Goal: Register for event/course

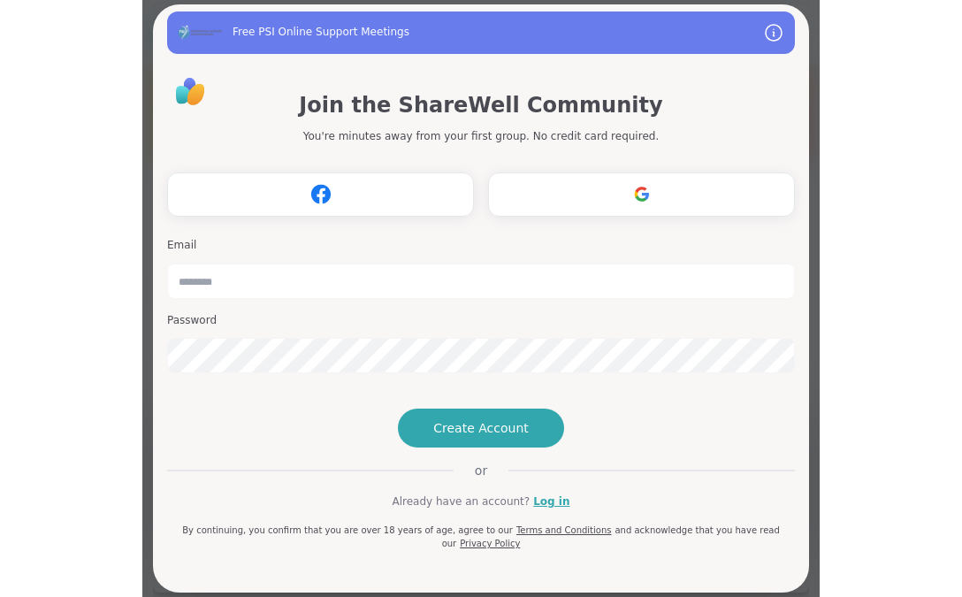
scroll to position [4, 0]
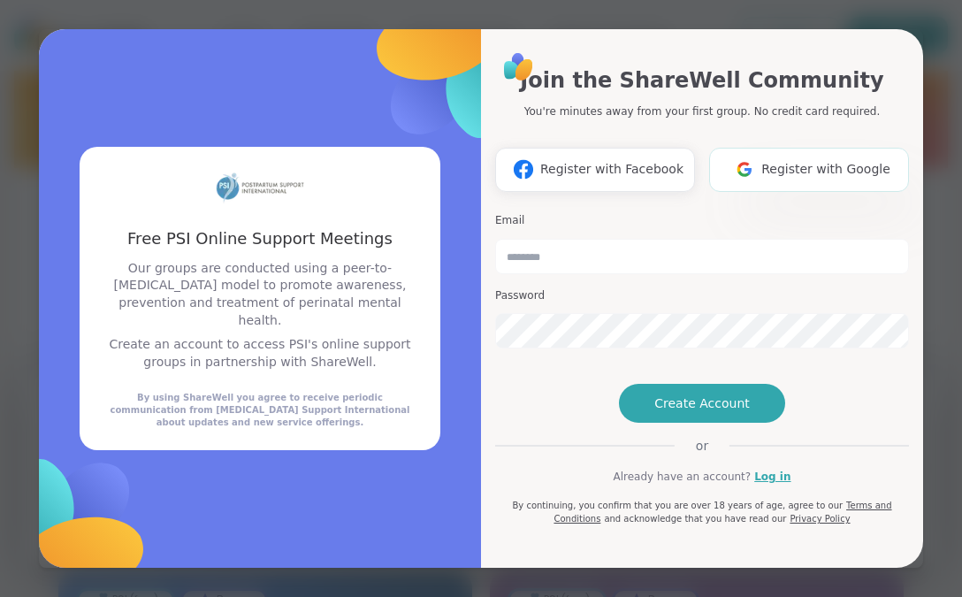
click at [676, 158] on button "Register with Google" at bounding box center [809, 170] width 200 height 44
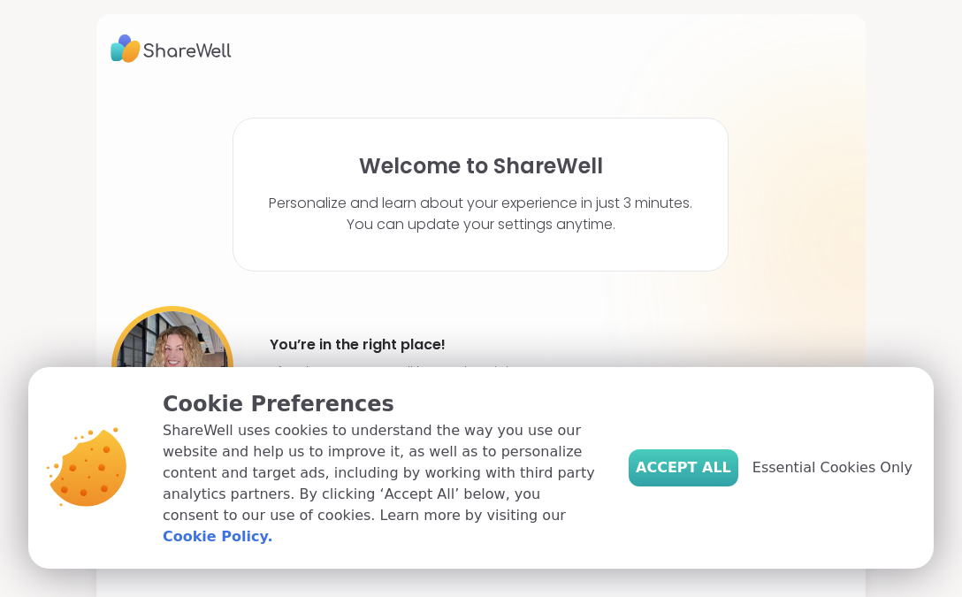
click at [676, 476] on span "Accept All" at bounding box center [683, 467] width 95 height 21
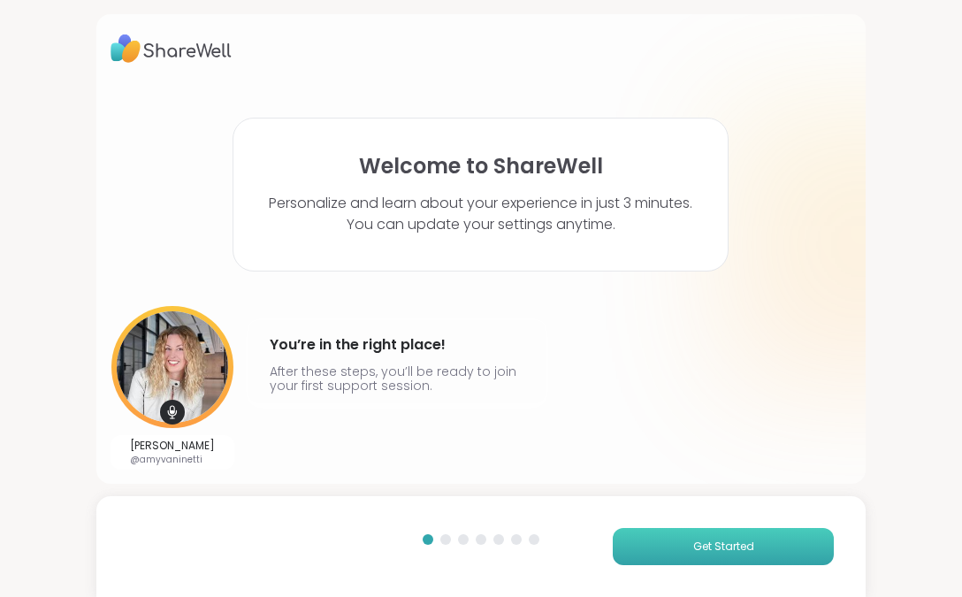
click at [676, 551] on button "Get Started" at bounding box center [723, 546] width 221 height 37
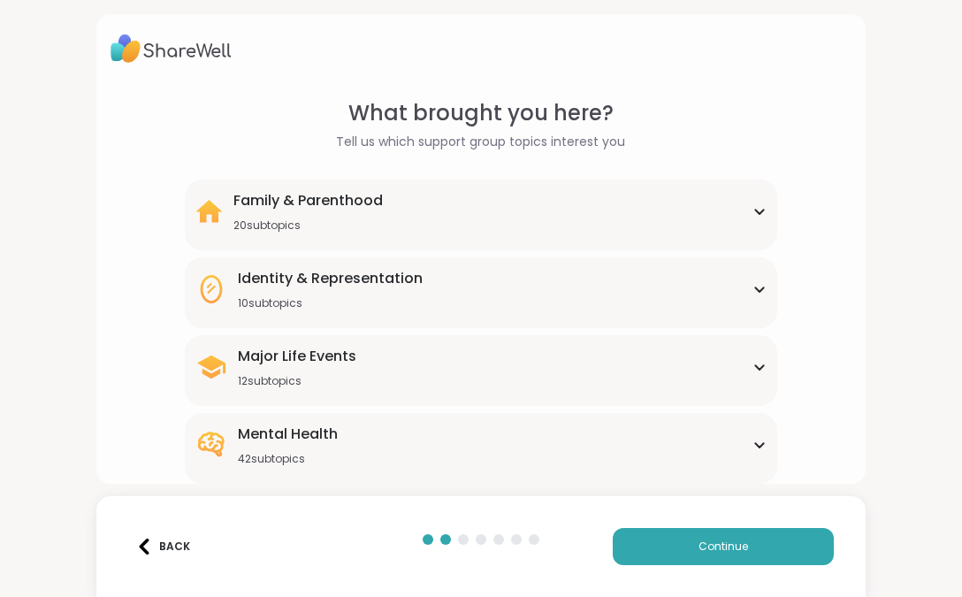
click at [627, 225] on div "Family & Parenthood 20 subtopics" at bounding box center [481, 211] width 572 height 42
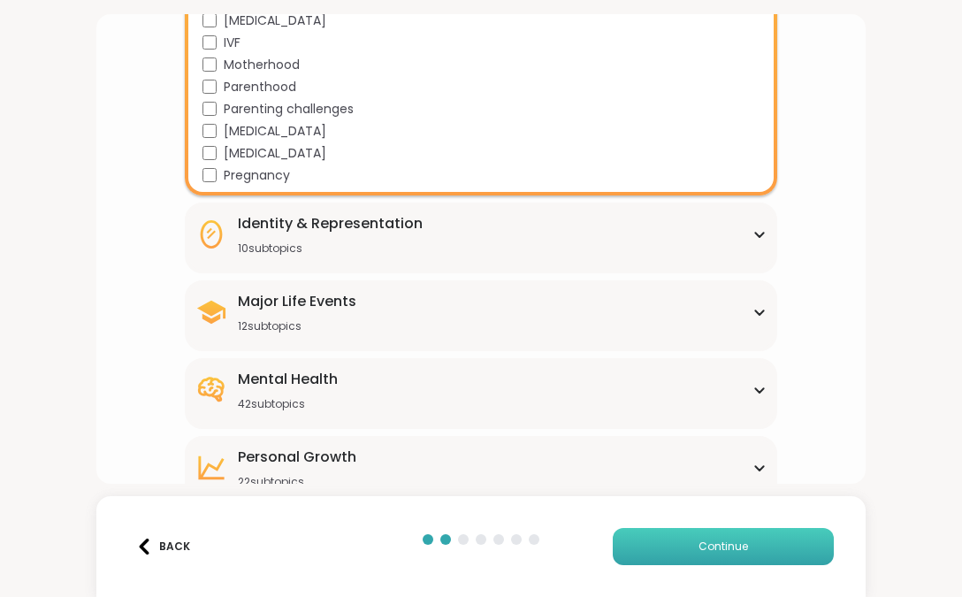
click at [676, 543] on button "Continue" at bounding box center [723, 546] width 221 height 37
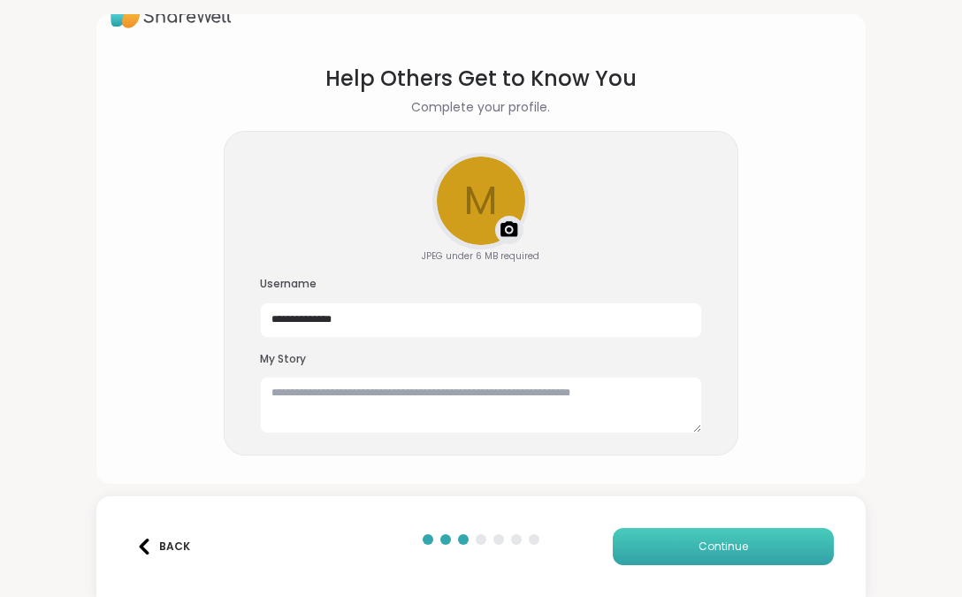
click at [673, 552] on button "Continue" at bounding box center [723, 546] width 221 height 37
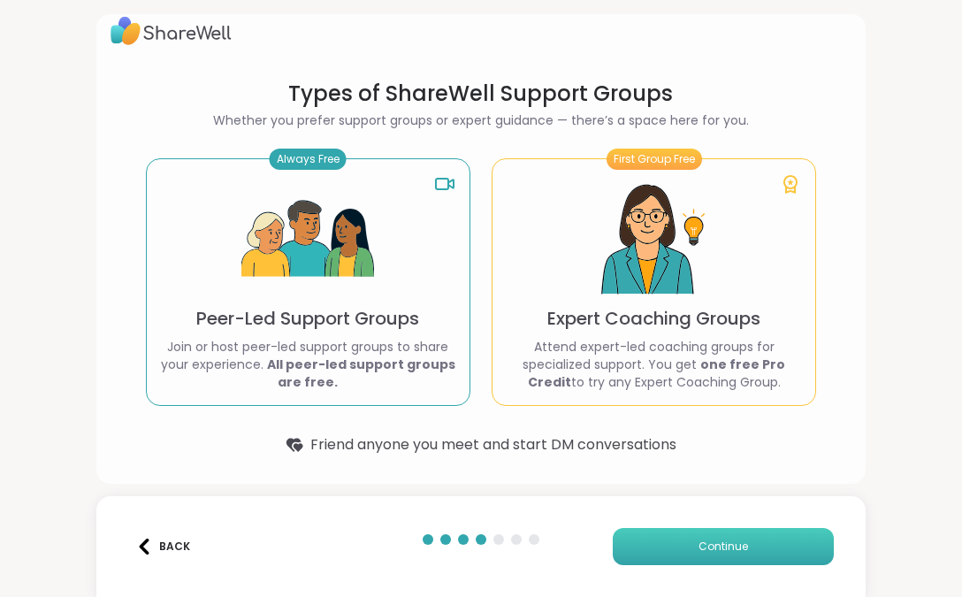
scroll to position [18, 0]
click at [282, 362] on b "All peer-led support groups are free." at bounding box center [361, 372] width 188 height 35
click at [645, 553] on button "Continue" at bounding box center [723, 546] width 221 height 37
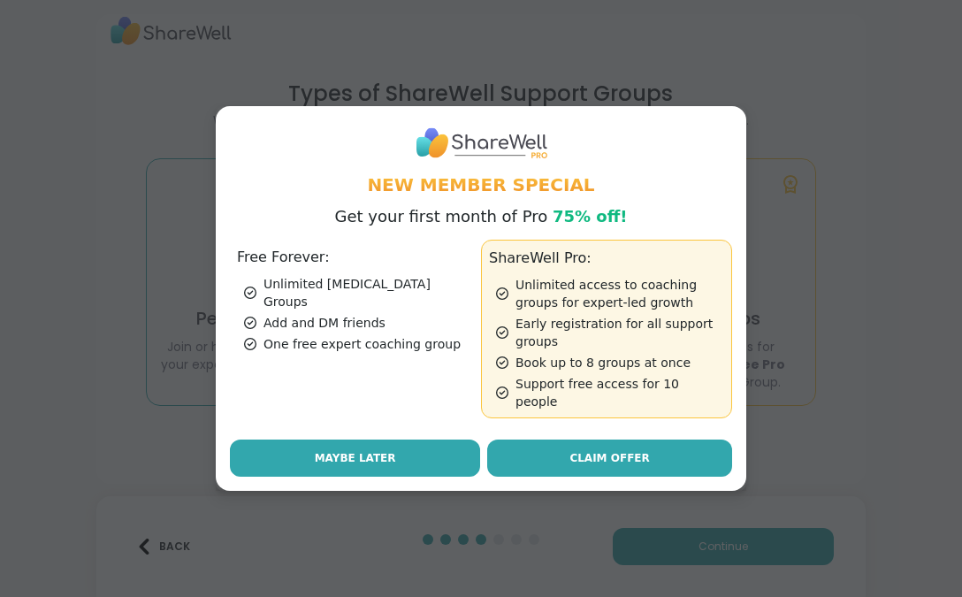
click at [279, 447] on button "Maybe Later" at bounding box center [355, 457] width 250 height 37
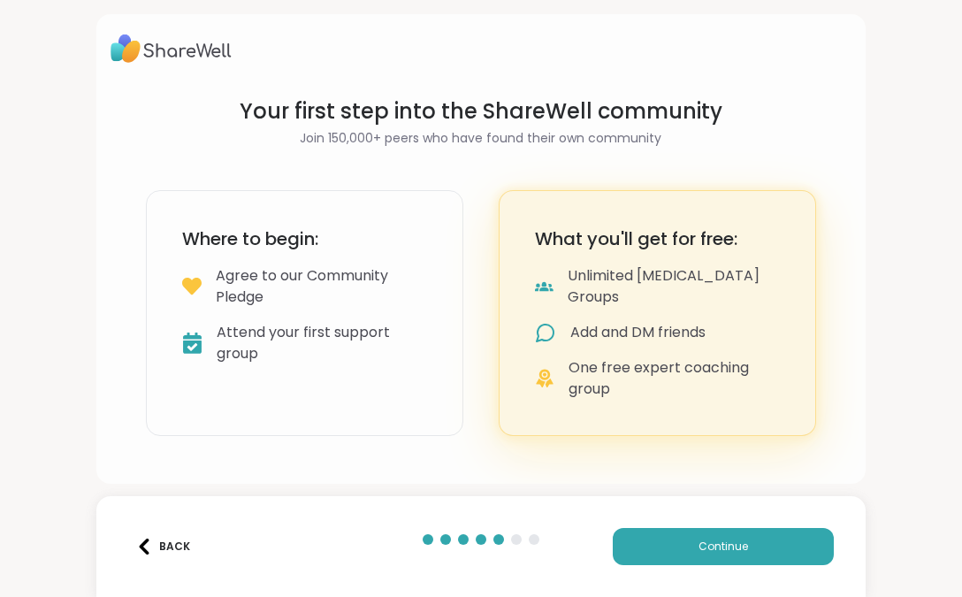
scroll to position [0, 0]
click at [676, 555] on button "Continue" at bounding box center [723, 546] width 221 height 37
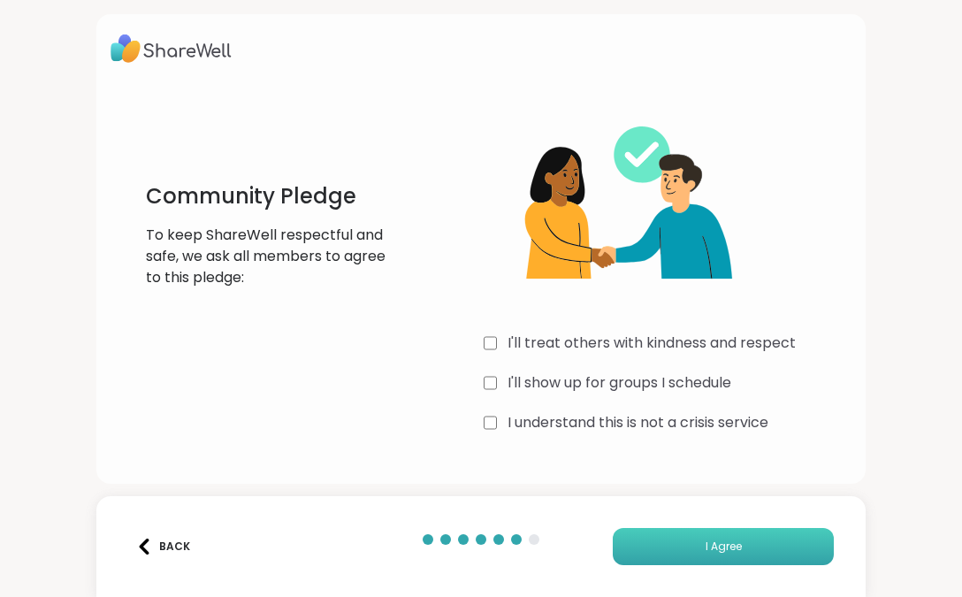
click at [671, 554] on button "I Agree" at bounding box center [723, 546] width 221 height 37
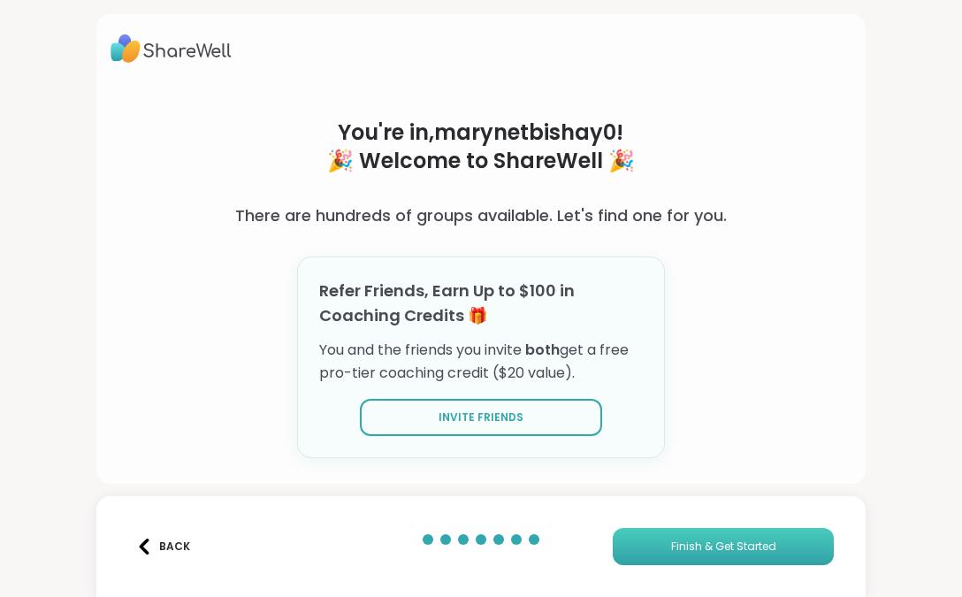
click at [676, 545] on button "Finish & Get Started" at bounding box center [723, 546] width 221 height 37
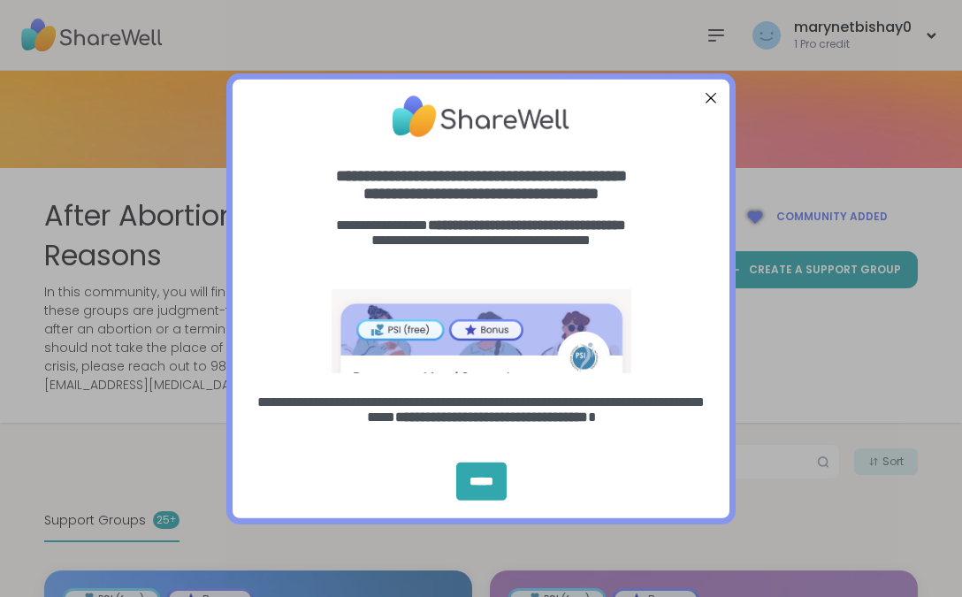
click at [676, 91] on div "Close Step" at bounding box center [710, 97] width 23 height 23
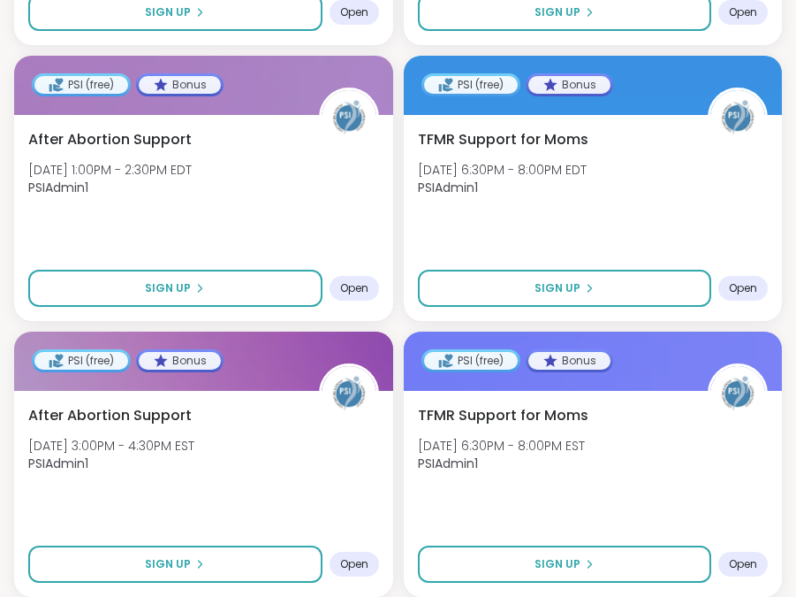
scroll to position [1659, 0]
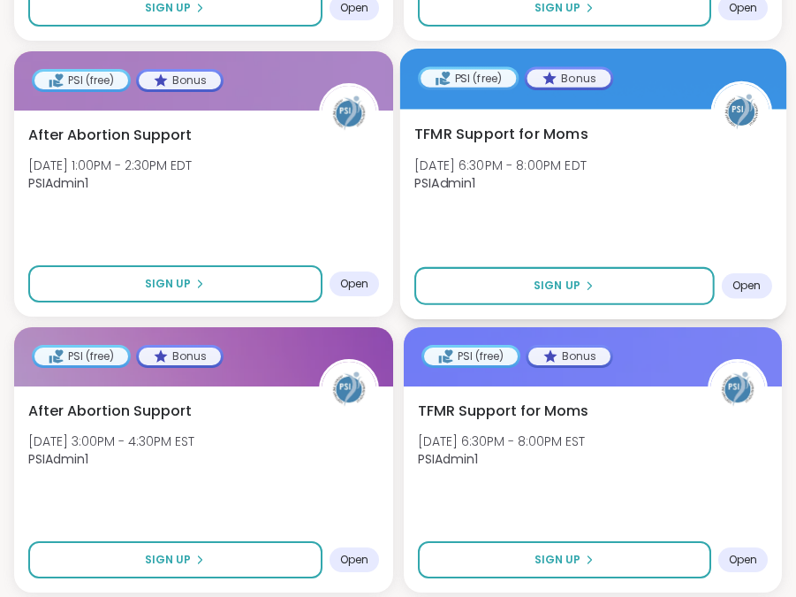
click at [512, 109] on div "TFMR Support for Moms [DATE] 6:30PM - 8:00PM EDT PSIAdmin1 Sign Up Open" at bounding box center [593, 214] width 386 height 210
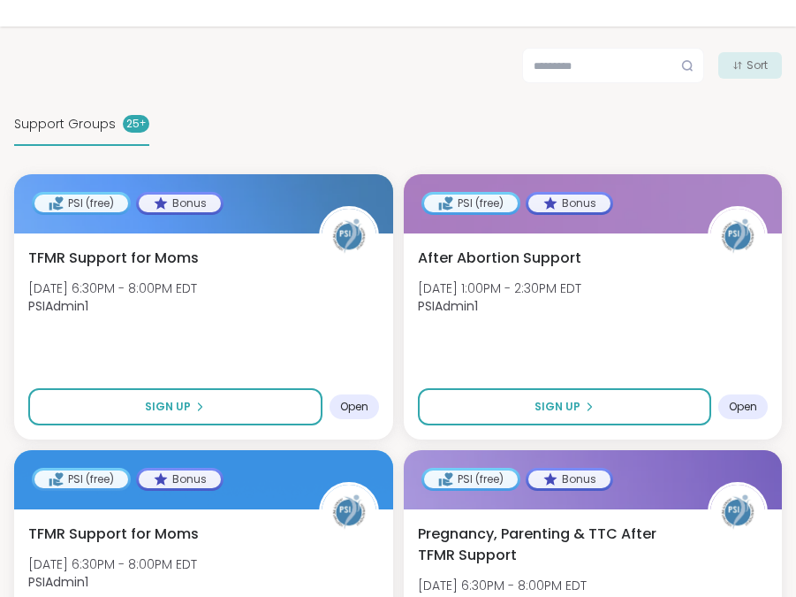
scroll to position [552, 0]
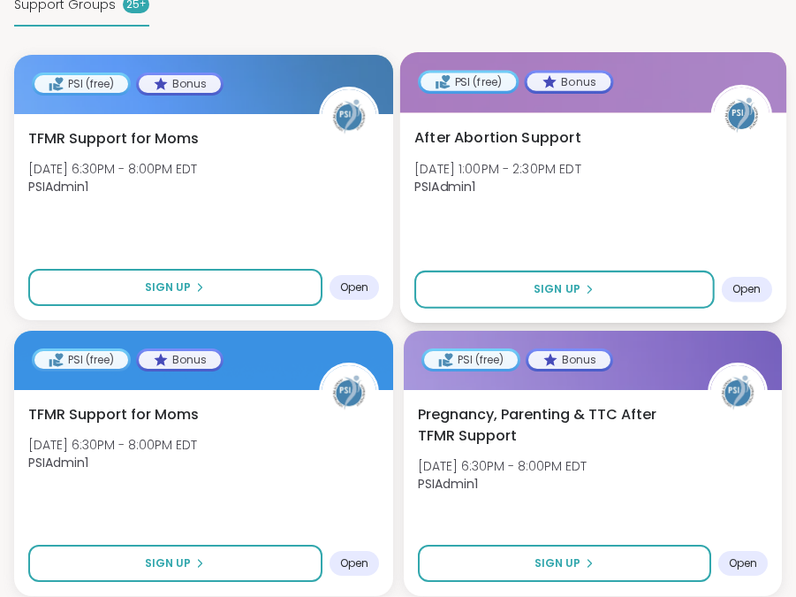
click at [559, 126] on span "After Abortion Support" at bounding box center [498, 136] width 167 height 21
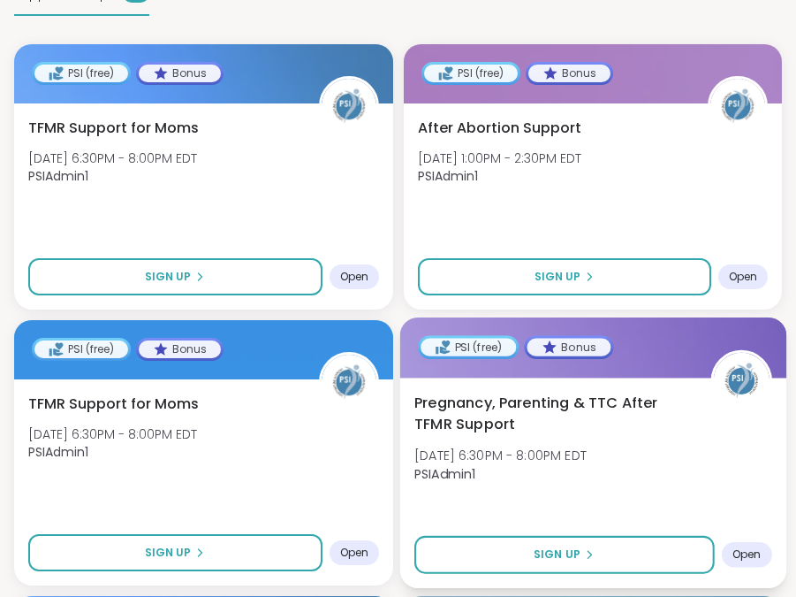
scroll to position [560, 0]
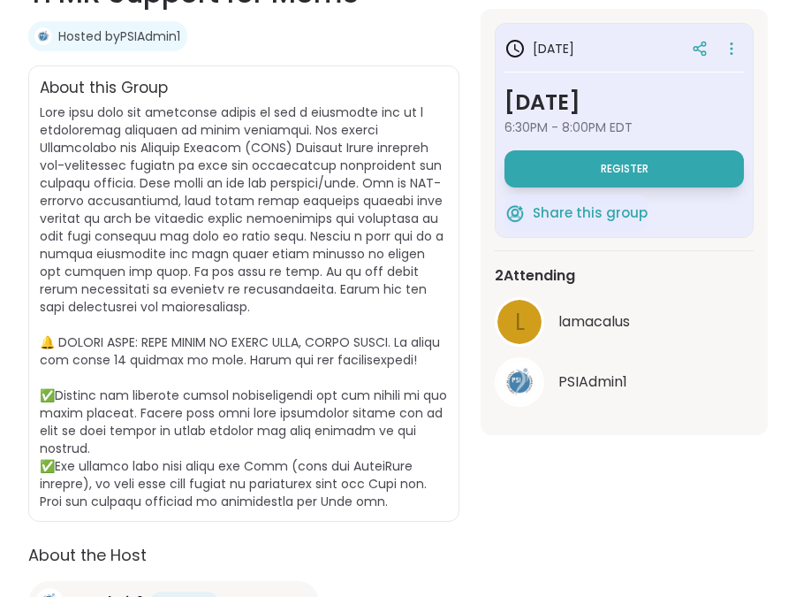
scroll to position [403, 0]
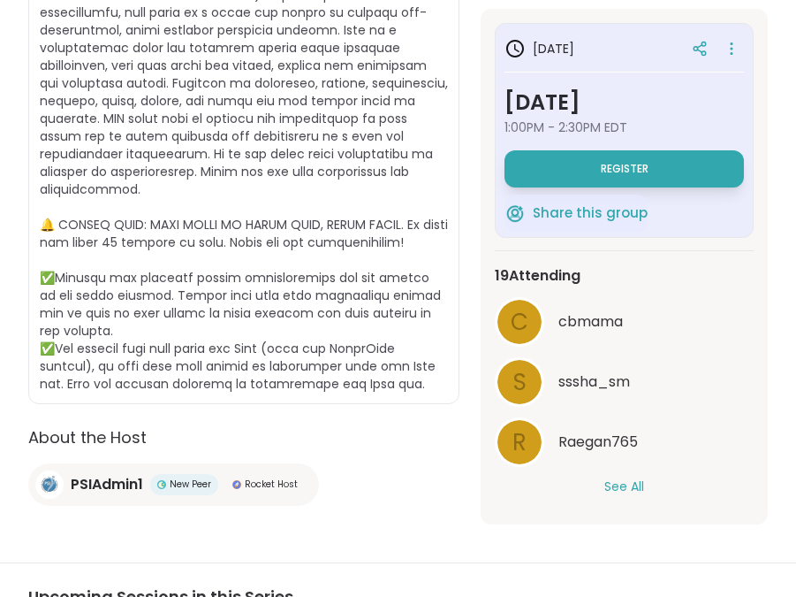
scroll to position [558, 0]
